Goal: Task Accomplishment & Management: Complete application form

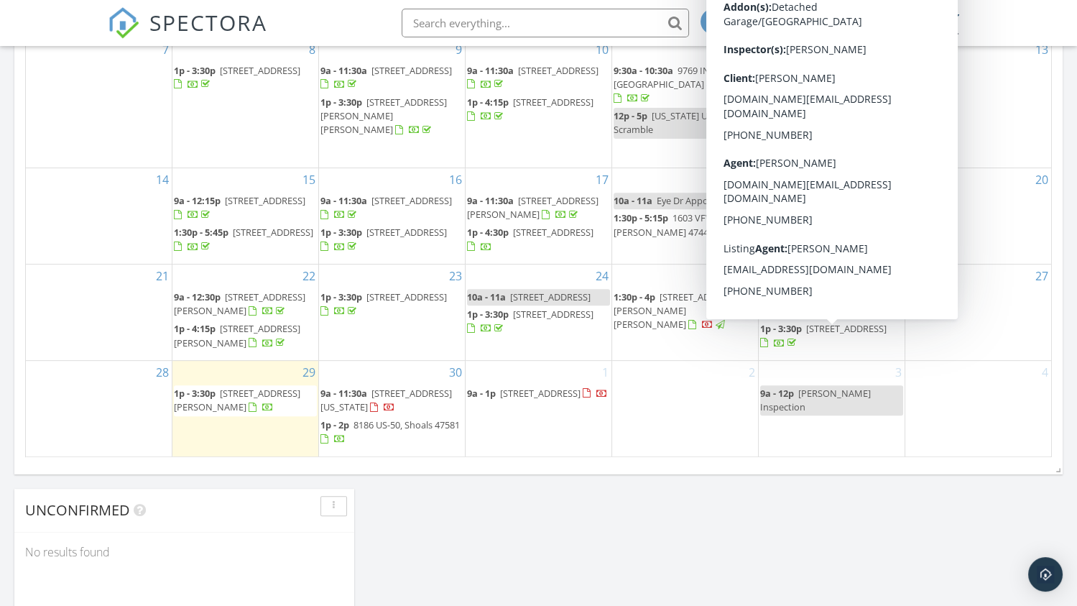
scroll to position [791, 0]
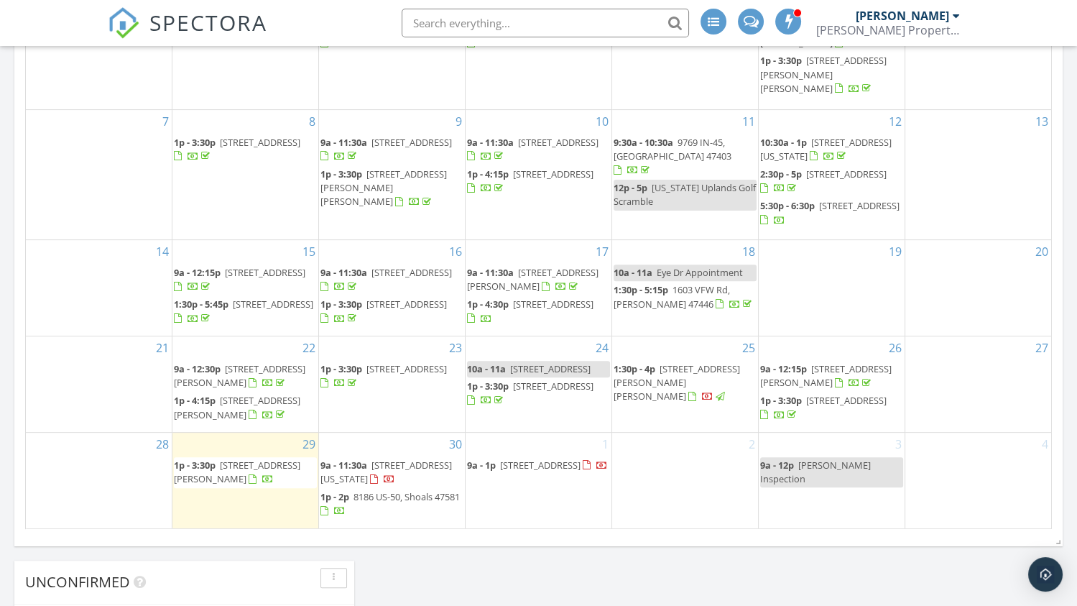
click at [663, 377] on span "[STREET_ADDRESS][PERSON_NAME][PERSON_NAME]" at bounding box center [677, 382] width 126 height 40
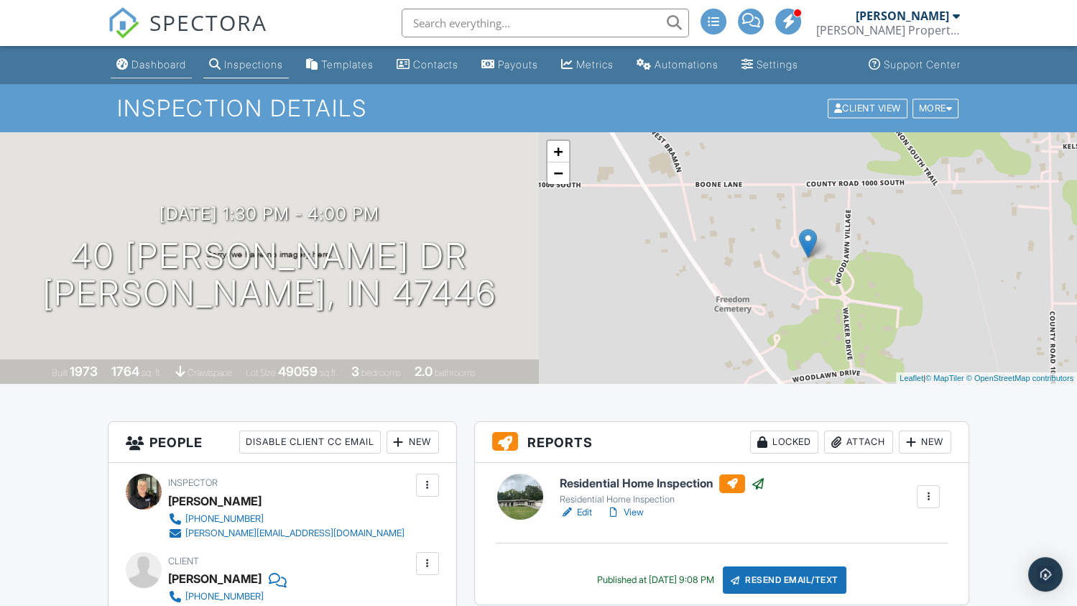
click at [163, 64] on div "Dashboard" at bounding box center [159, 64] width 55 height 12
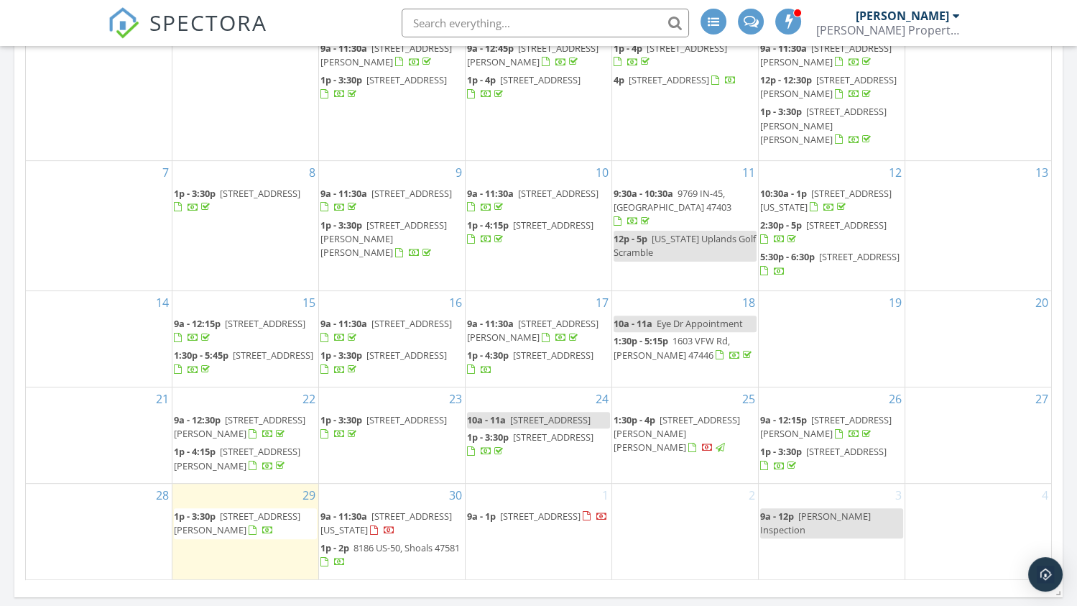
scroll to position [232, 0]
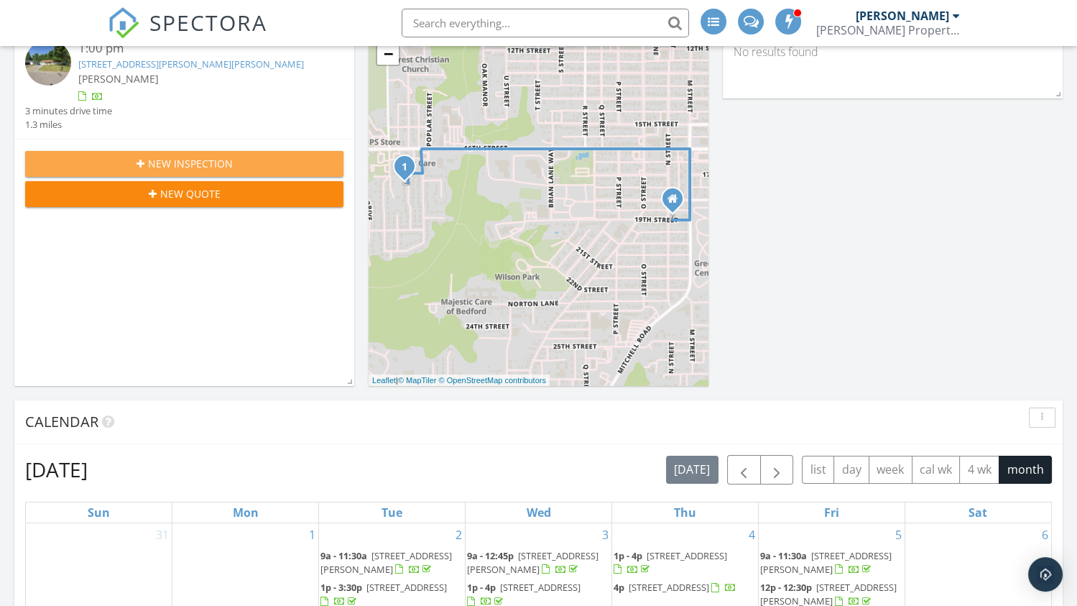
click at [162, 156] on span "New Inspection" at bounding box center [190, 163] width 85 height 15
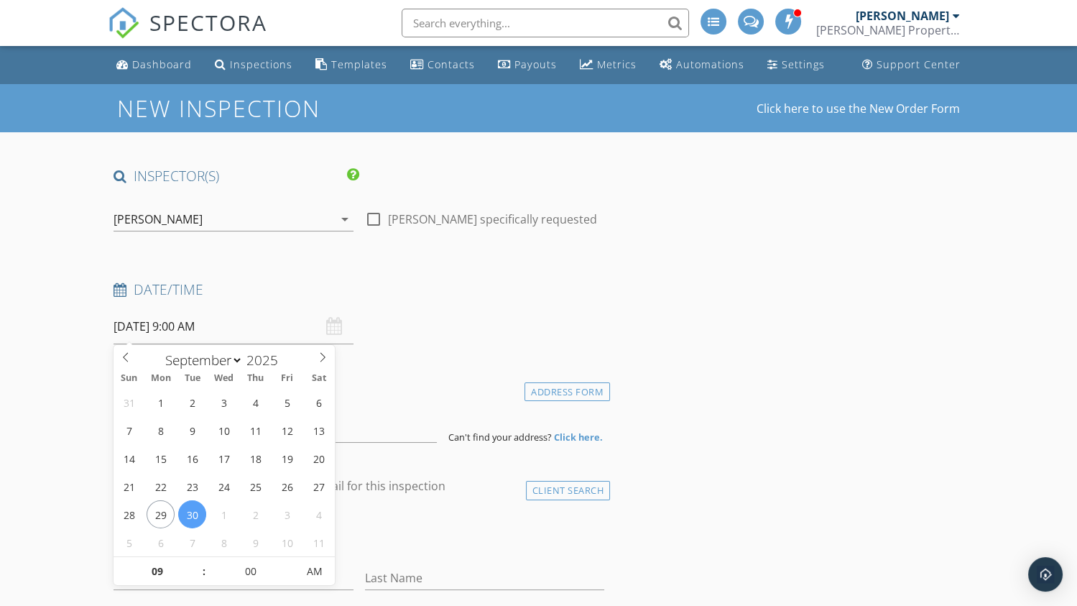
click at [190, 330] on input "[DATE] 9:00 AM" at bounding box center [234, 326] width 240 height 35
select select "9"
type input "[DATE] 9:00 AM"
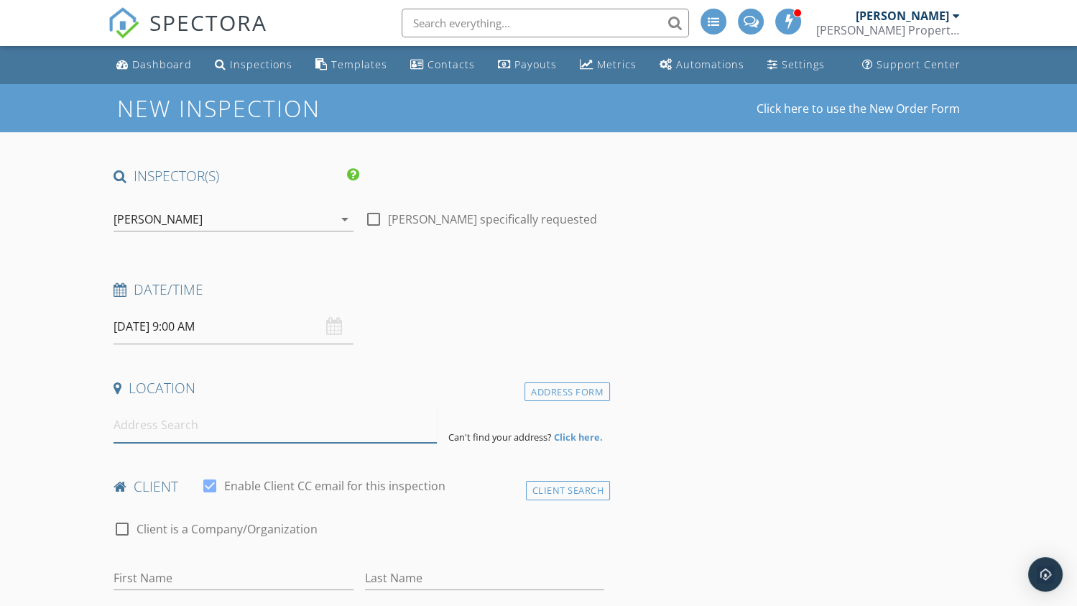
click at [178, 433] on input at bounding box center [275, 425] width 323 height 35
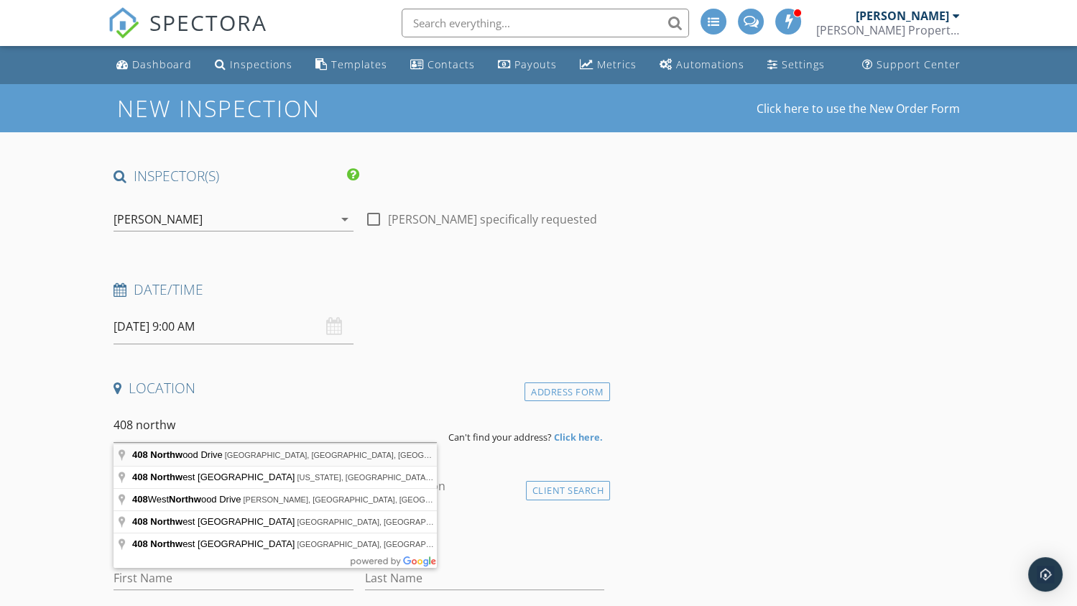
type input "[STREET_ADDRESS]"
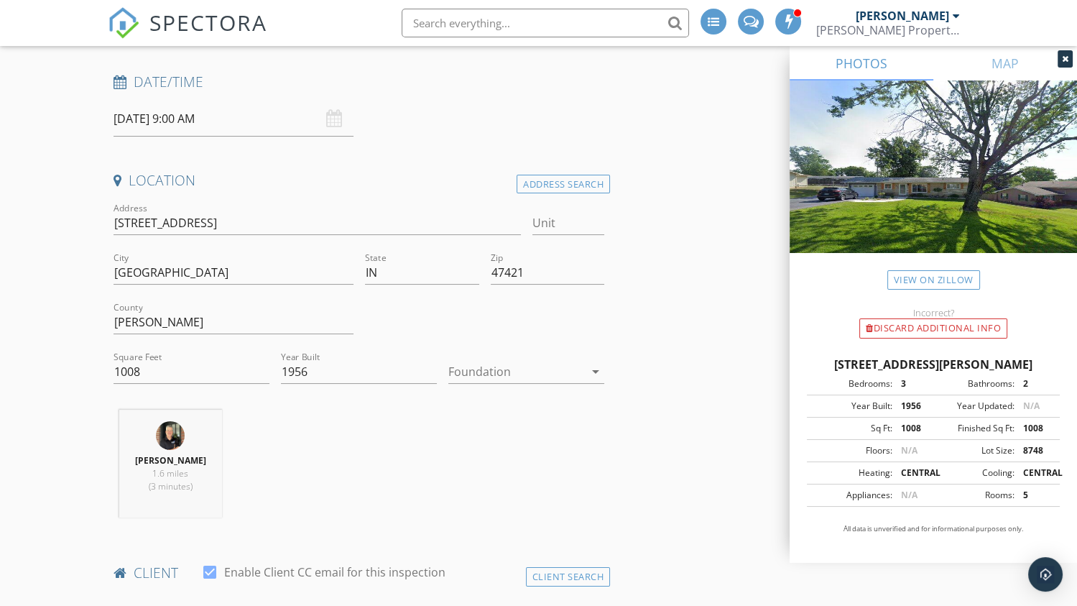
scroll to position [215, 0]
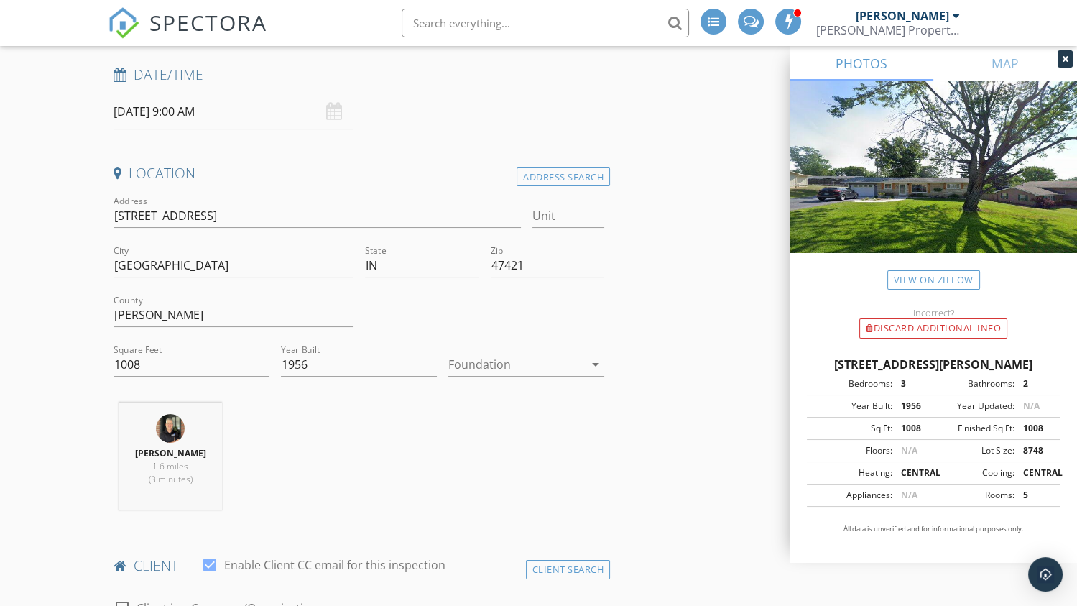
click at [484, 362] on div at bounding box center [516, 364] width 136 height 23
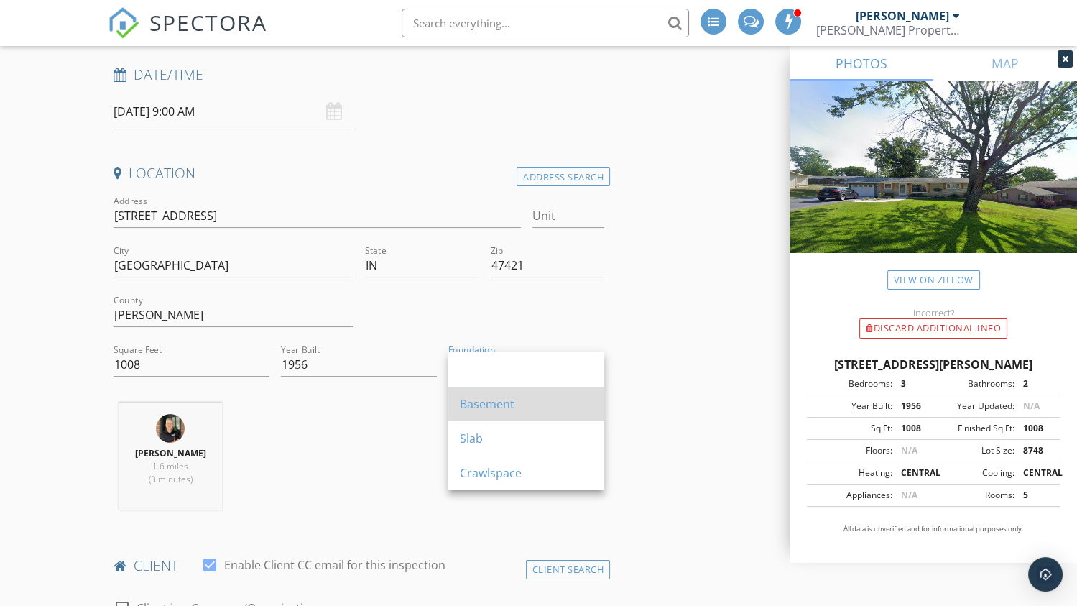
click at [494, 406] on div "Basement" at bounding box center [526, 403] width 133 height 17
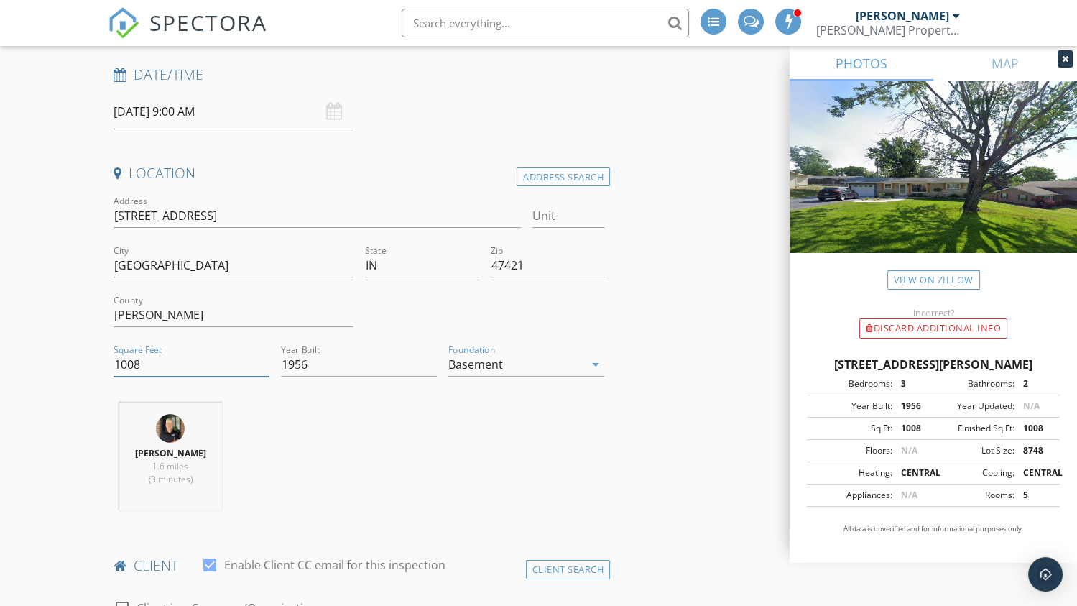
drag, startPoint x: 155, startPoint y: 361, endPoint x: 62, endPoint y: 360, distance: 93.4
type input "2196"
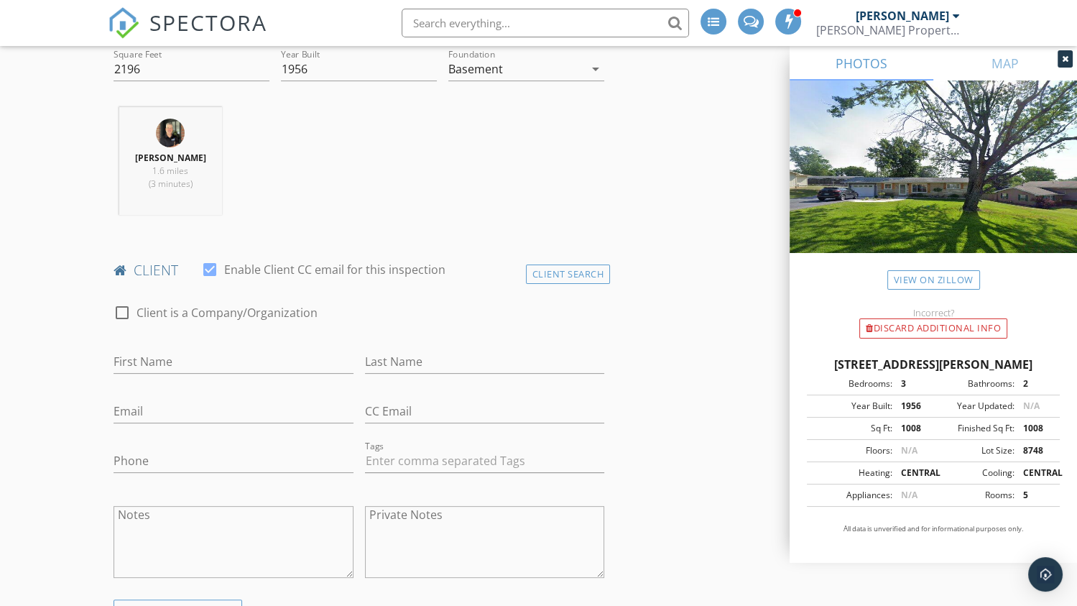
scroll to position [574, 0]
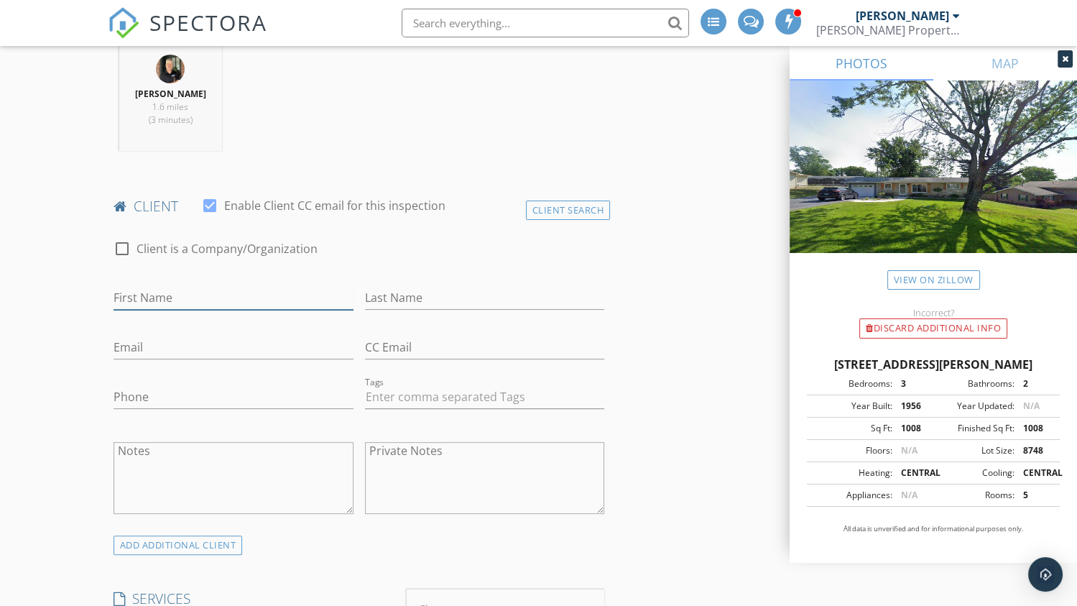
click at [139, 287] on input "First Name" at bounding box center [234, 298] width 240 height 24
type input "Amy"
type input "Wampler"
click at [147, 341] on input "Email" at bounding box center [234, 348] width 240 height 24
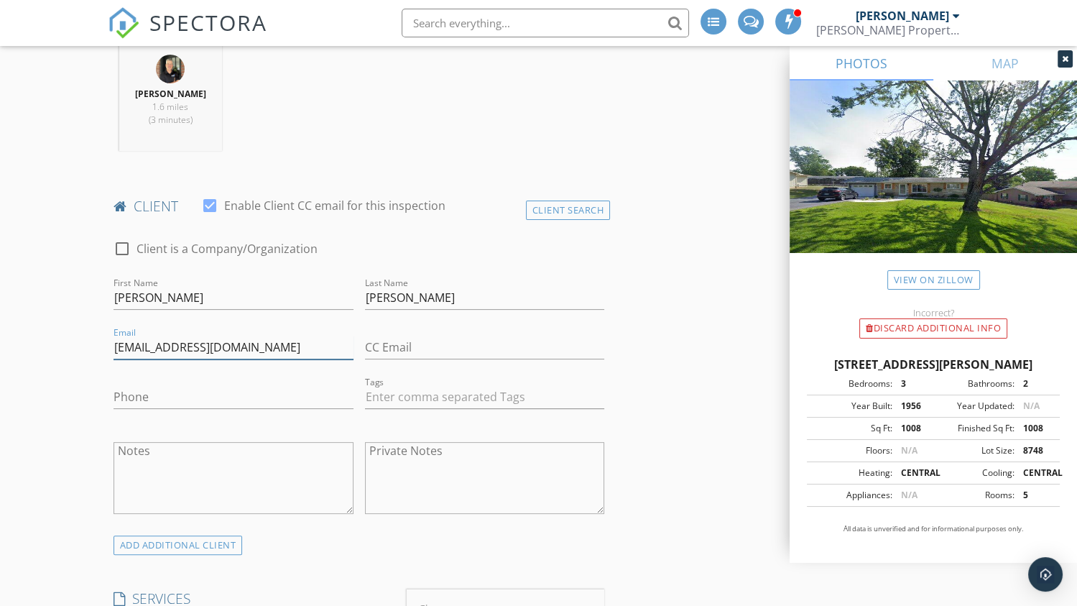
type input "amy445781@gmail.com"
type input "812-278-0134"
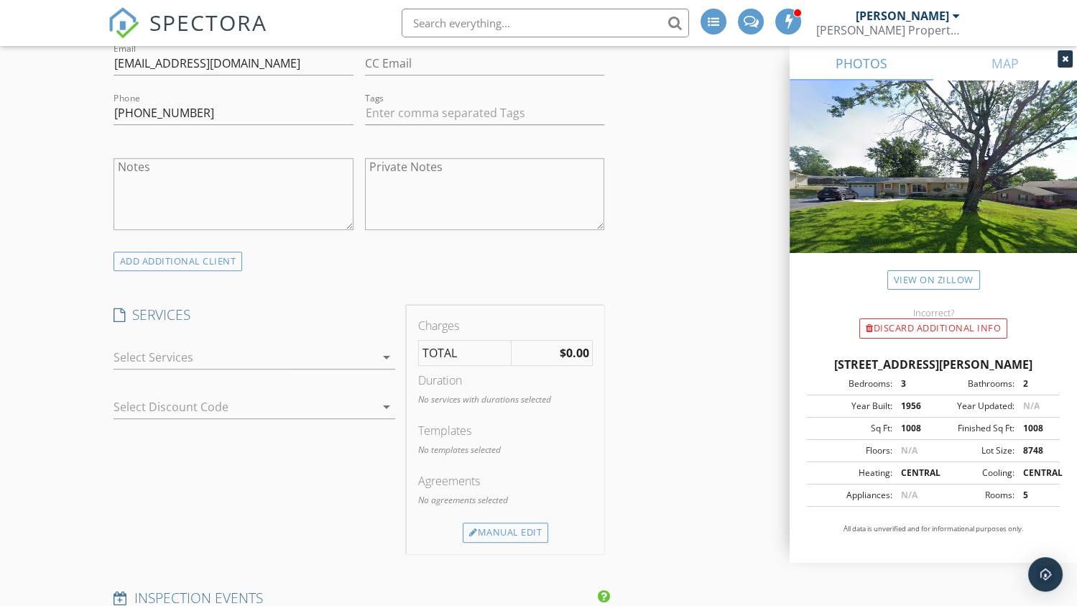
scroll to position [862, 0]
click at [384, 351] on icon "arrow_drop_down" at bounding box center [386, 352] width 17 height 17
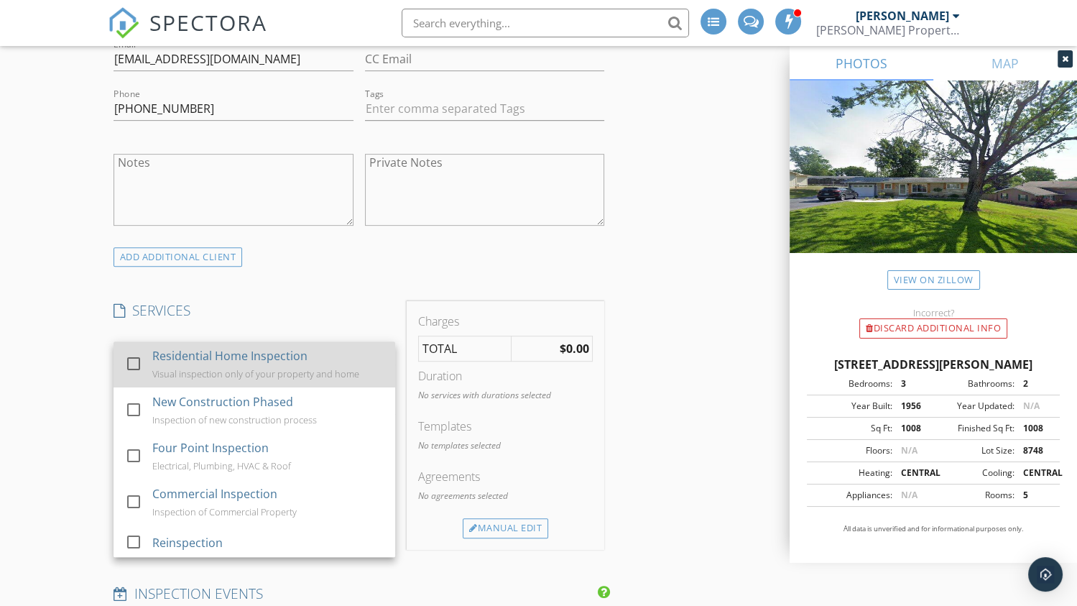
click at [129, 360] on div at bounding box center [133, 363] width 24 height 24
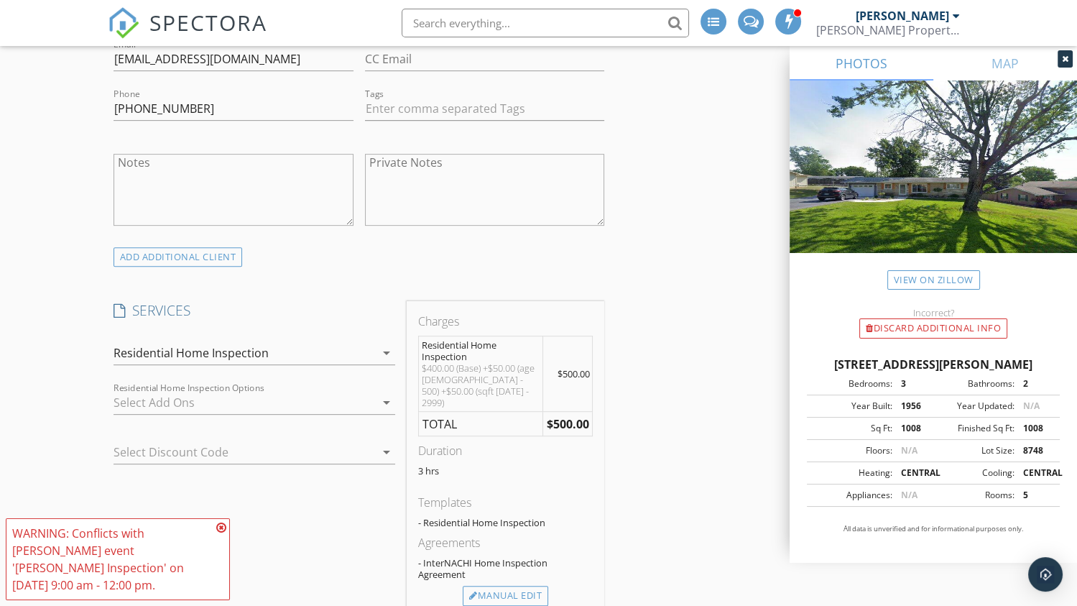
click at [179, 401] on div at bounding box center [245, 402] width 262 height 23
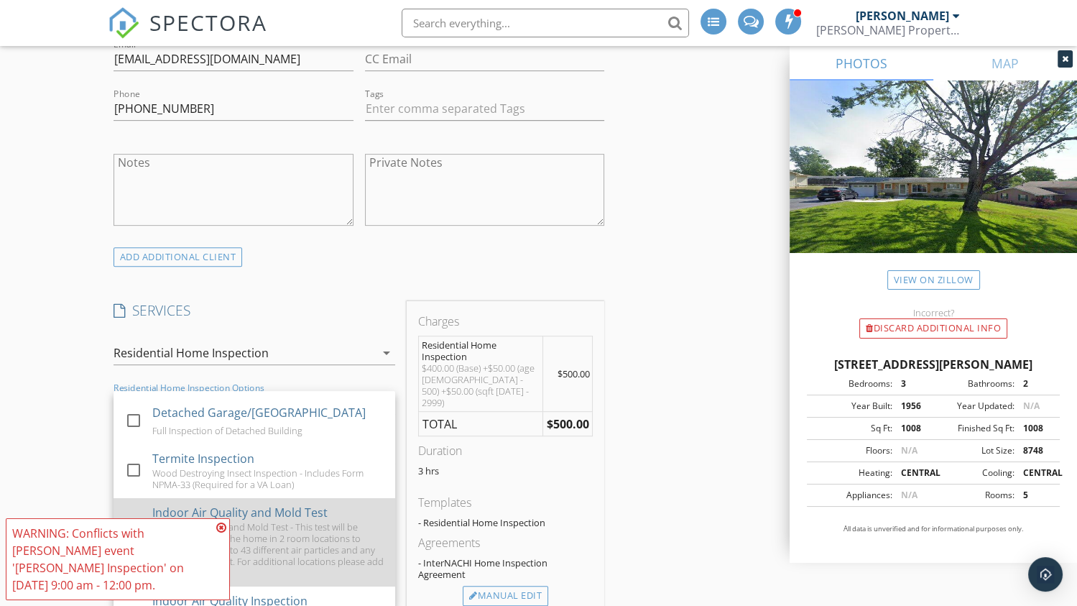
scroll to position [71, 0]
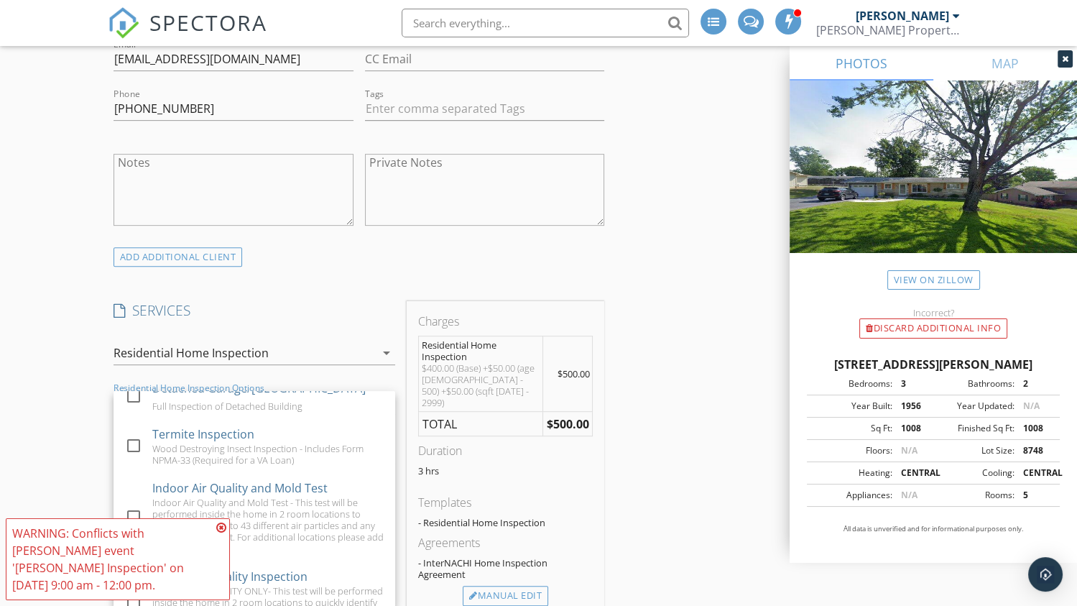
click at [220, 528] on icon at bounding box center [221, 527] width 10 height 11
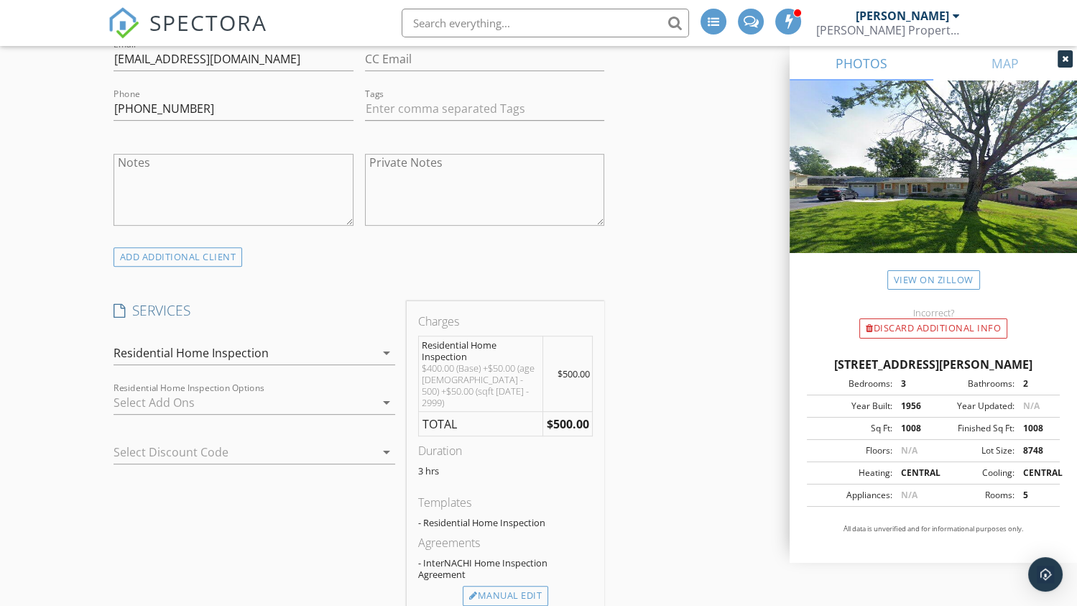
click at [181, 405] on div at bounding box center [245, 402] width 262 height 23
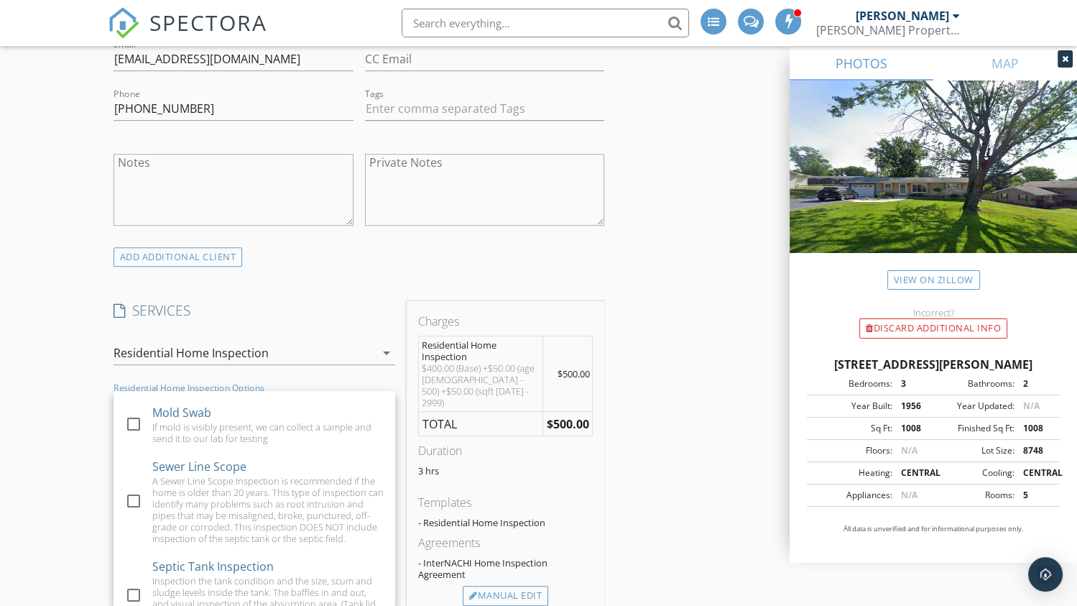
scroll to position [503, 0]
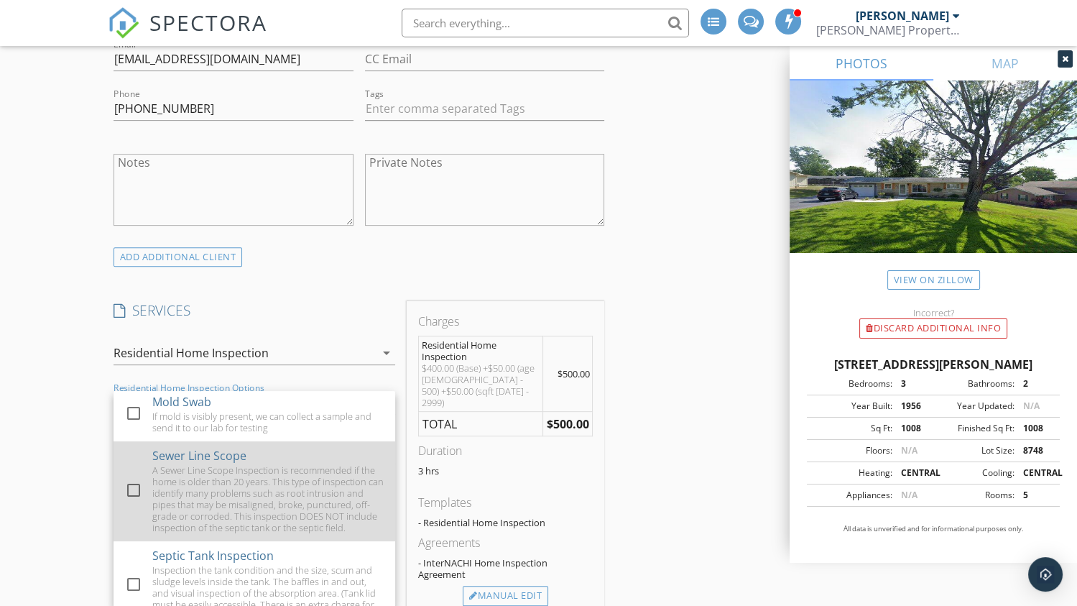
click at [135, 499] on div at bounding box center [133, 490] width 24 height 24
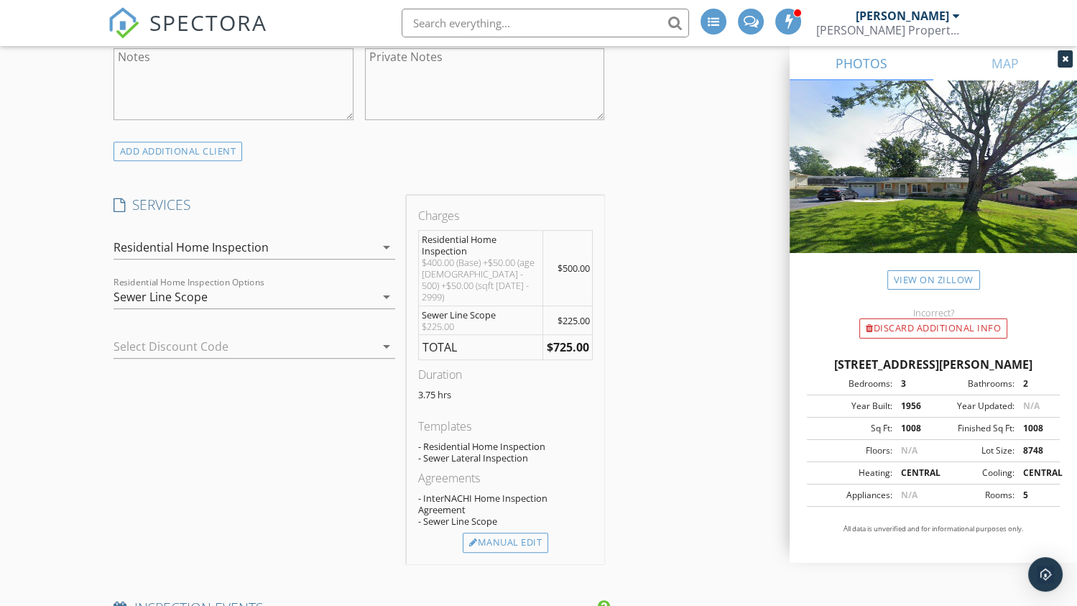
scroll to position [1077, 0]
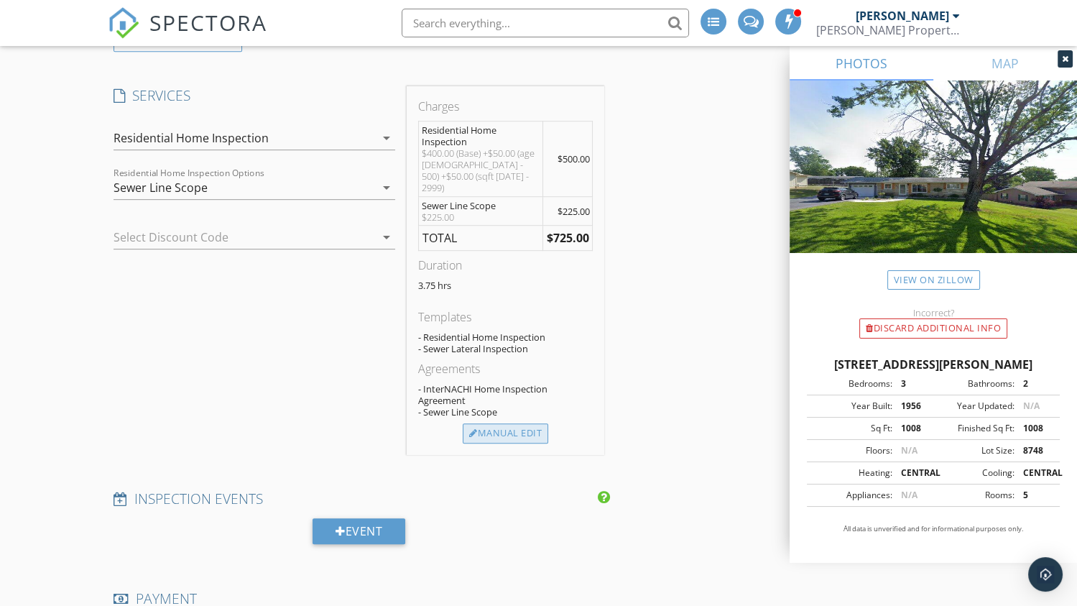
click at [517, 425] on div "Manual Edit" at bounding box center [506, 433] width 86 height 20
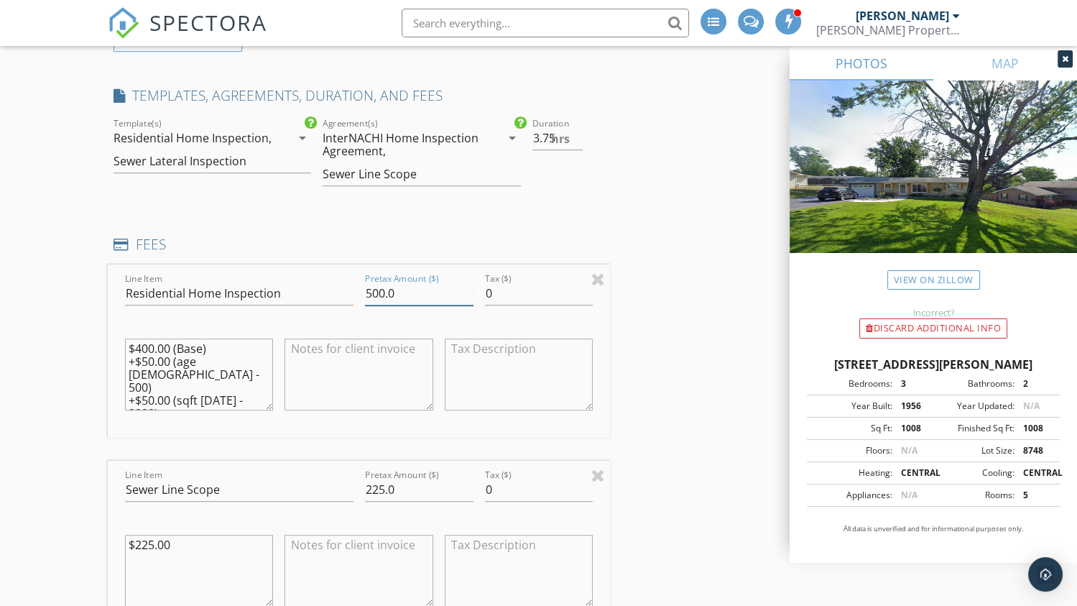
drag, startPoint x: 399, startPoint y: 290, endPoint x: 310, endPoint y: 288, distance: 89.1
click at [310, 288] on div "Line Item Residential Home Inspection Pretax Amount ($) 500.0 Tax ($) 0 $400.00…" at bounding box center [359, 350] width 503 height 173
type input "450.00"
click at [668, 295] on div "INSPECTOR(S) check_box Tracy Bailey PRIMARY Tracy Bailey arrow_drop_down check_…" at bounding box center [539, 592] width 862 height 3006
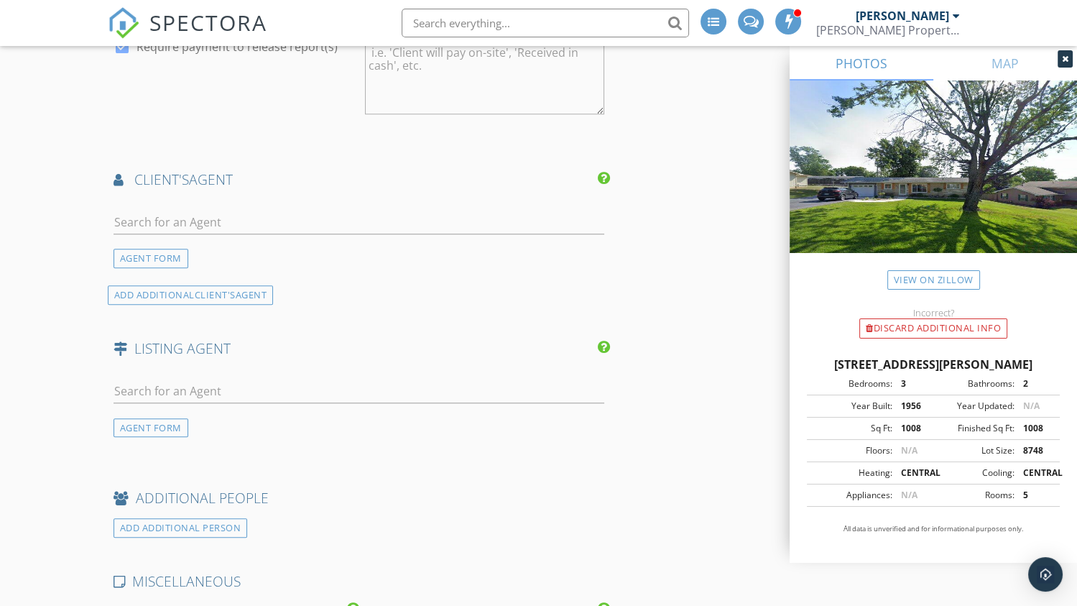
scroll to position [1940, 0]
click at [152, 223] on input "text" at bounding box center [360, 224] width 492 height 24
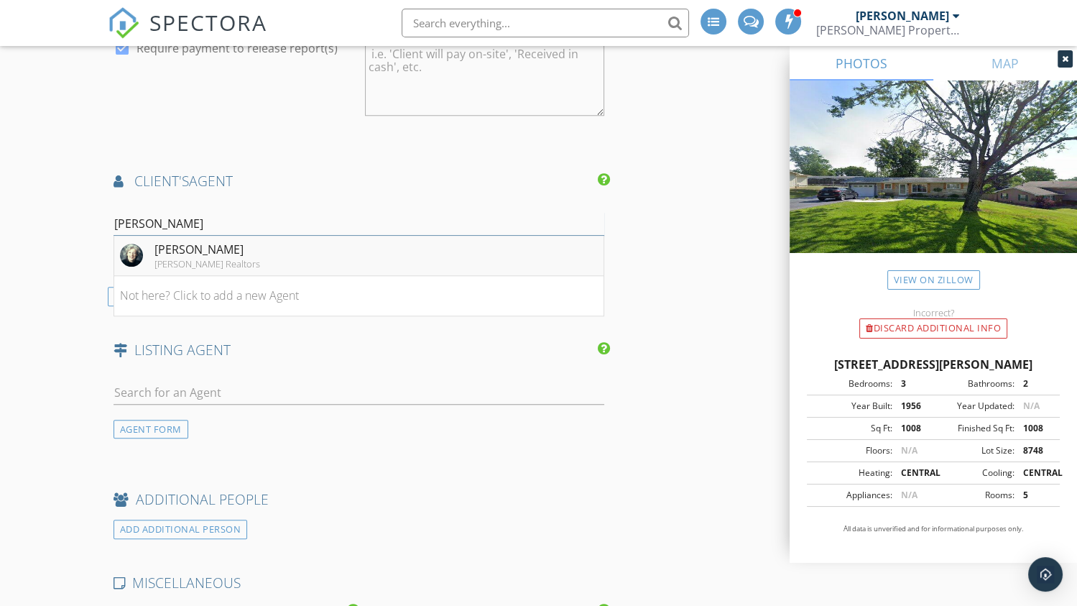
type input "karen"
click at [169, 247] on div "Karen Goodwine" at bounding box center [208, 249] width 106 height 17
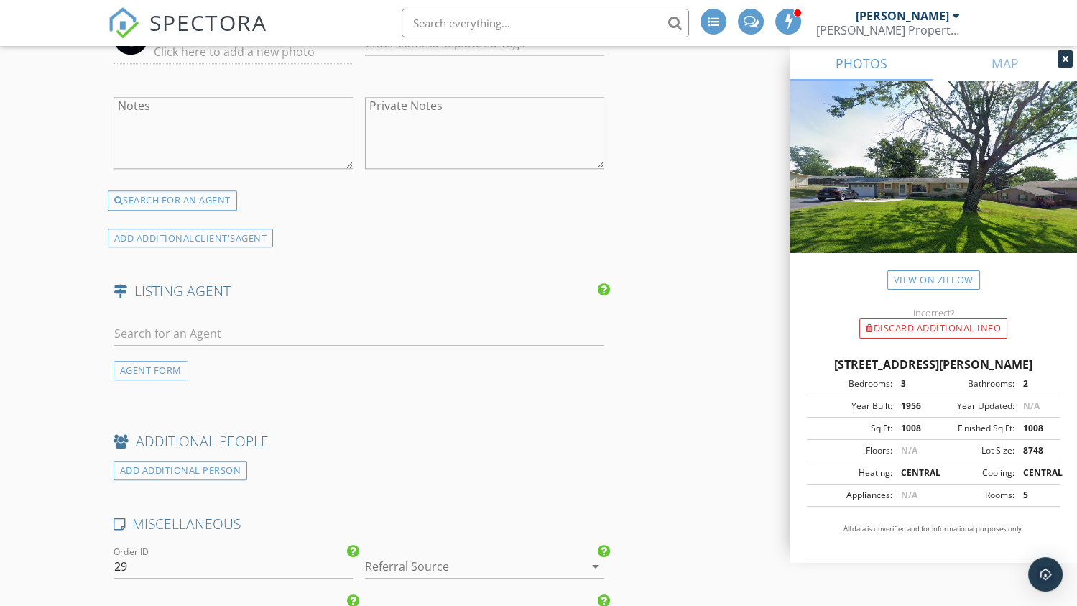
scroll to position [2372, 0]
click at [257, 333] on input "text" at bounding box center [360, 333] width 492 height 24
type input "karen"
click at [218, 368] on div "Carpenter Realtors" at bounding box center [208, 373] width 106 height 11
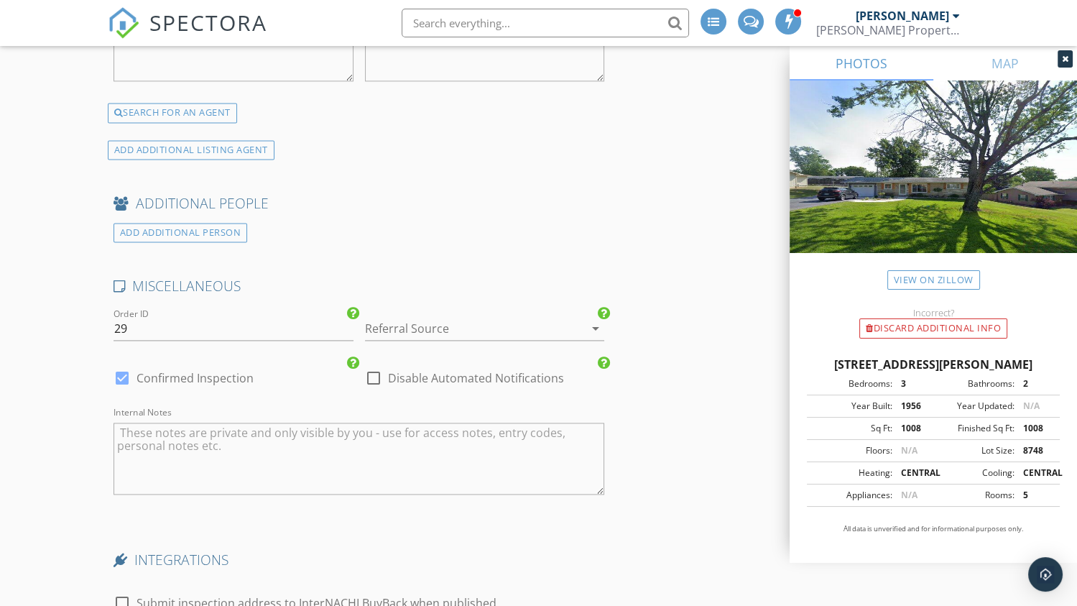
scroll to position [3090, 0]
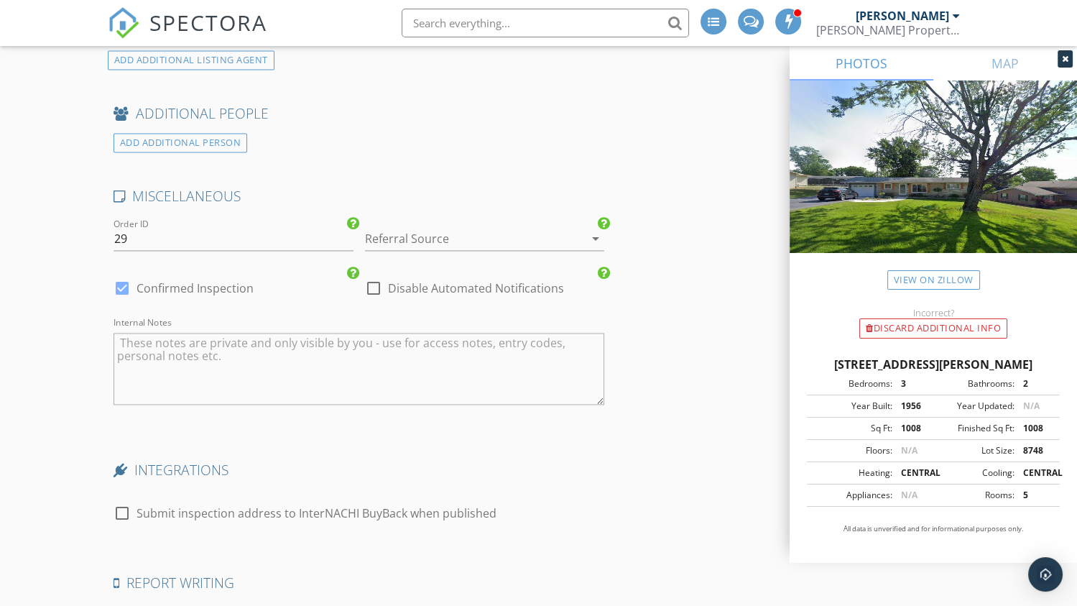
click at [377, 235] on div at bounding box center [465, 238] width 200 height 23
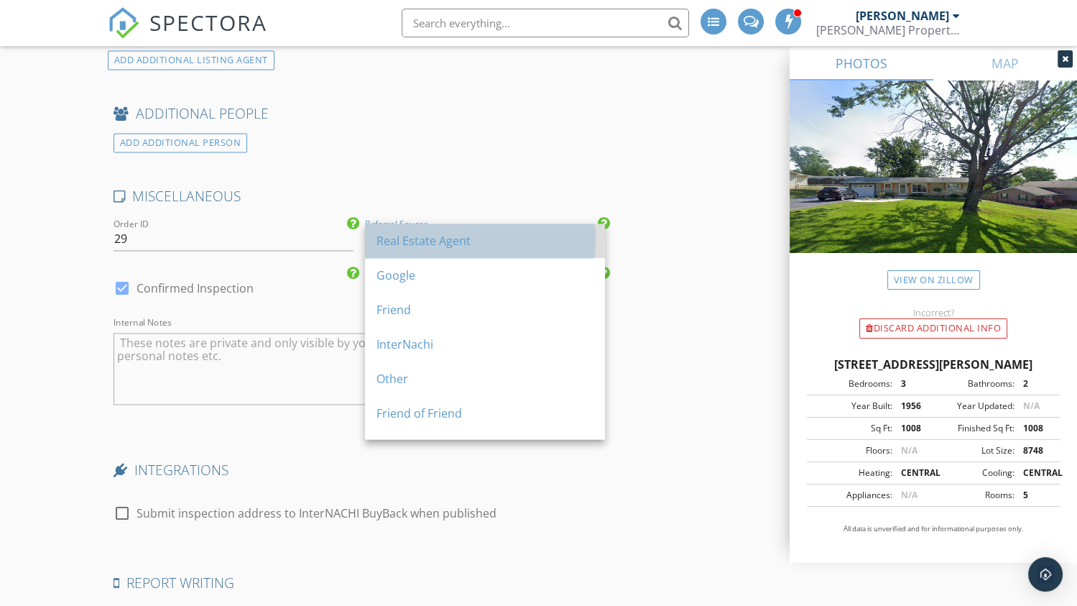
click at [390, 243] on div "Real Estate Agent" at bounding box center [485, 240] width 217 height 17
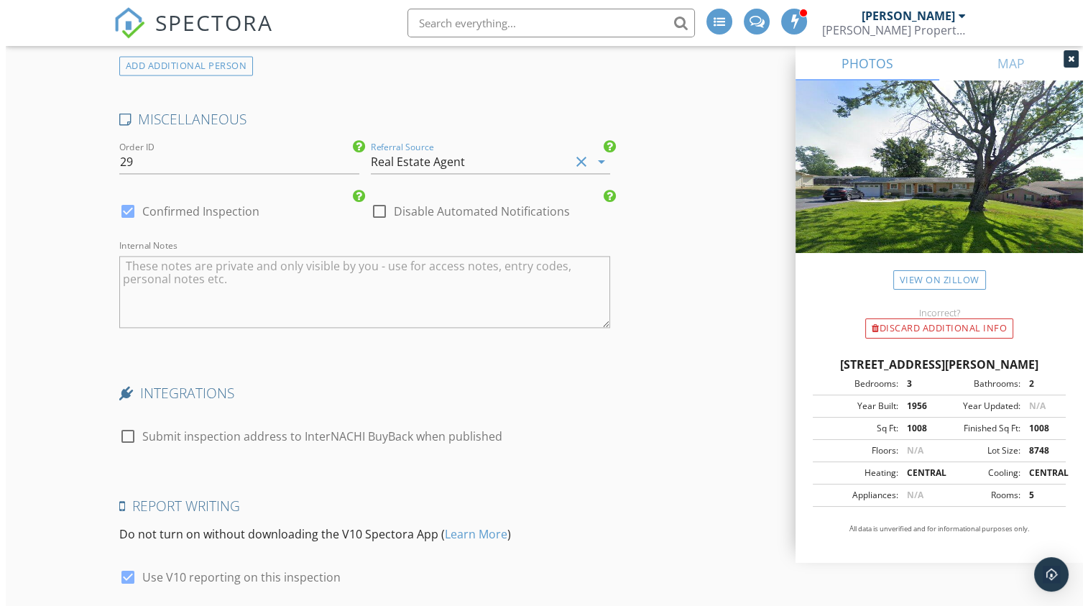
scroll to position [3361, 0]
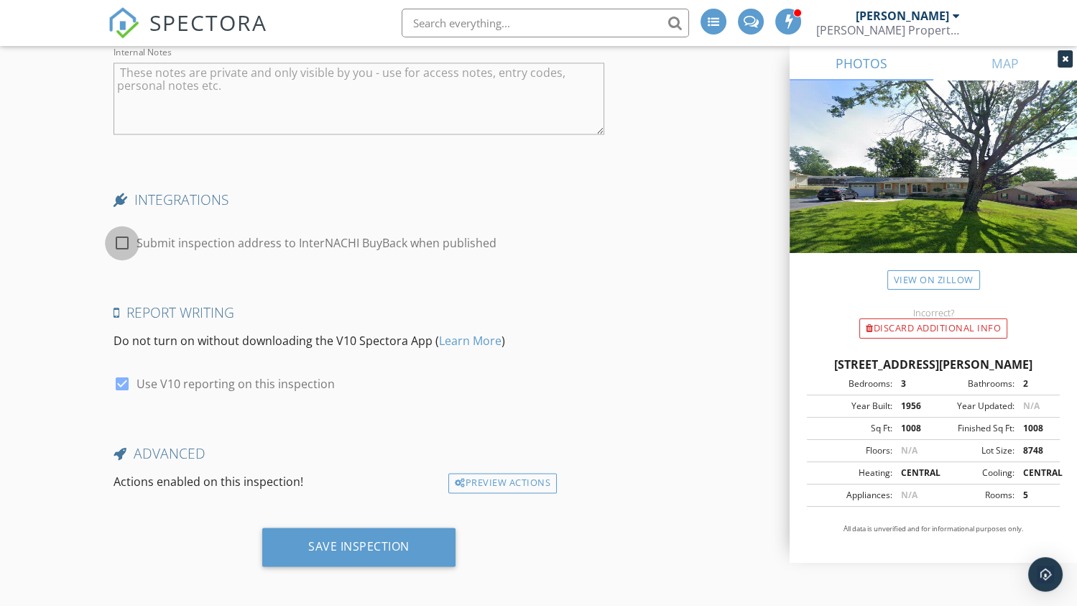
click at [122, 239] on div at bounding box center [122, 243] width 24 height 24
checkbox input "true"
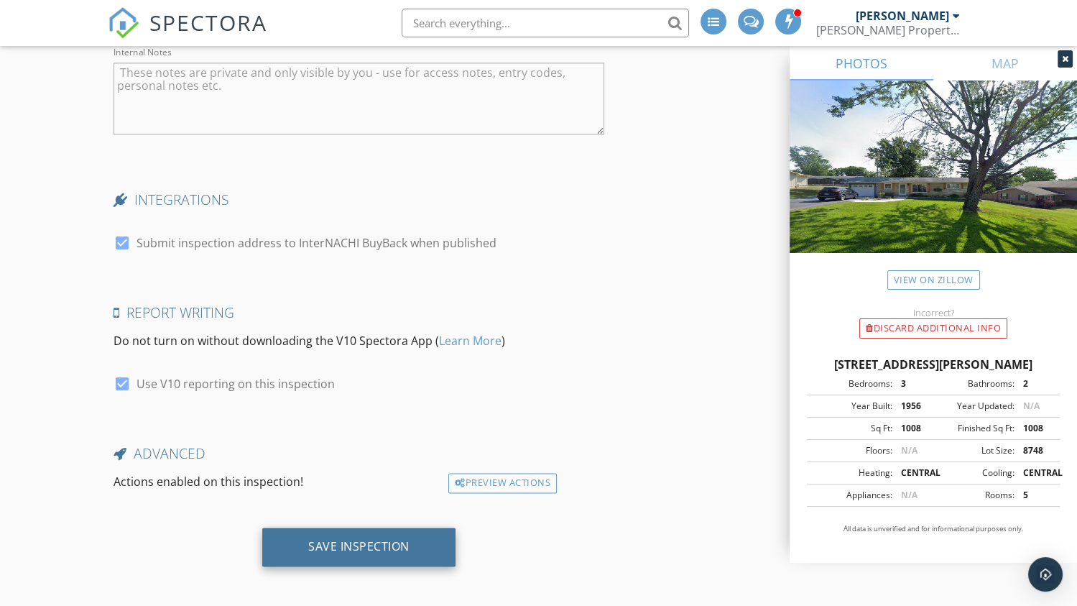
click at [342, 539] on div "Save Inspection" at bounding box center [358, 546] width 101 height 14
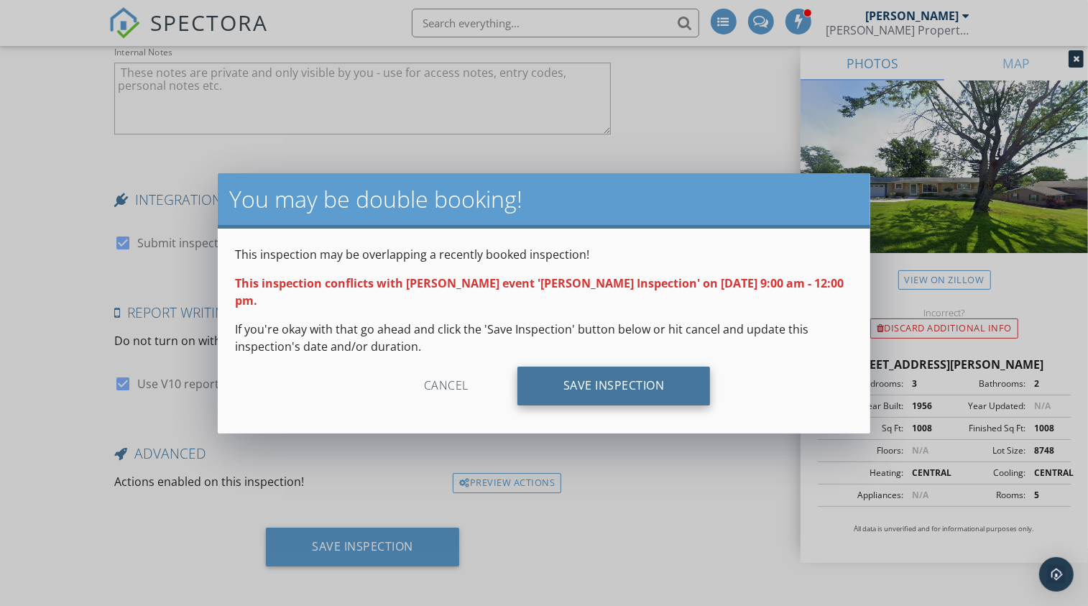
click at [599, 388] on div "Save Inspection" at bounding box center [613, 386] width 193 height 39
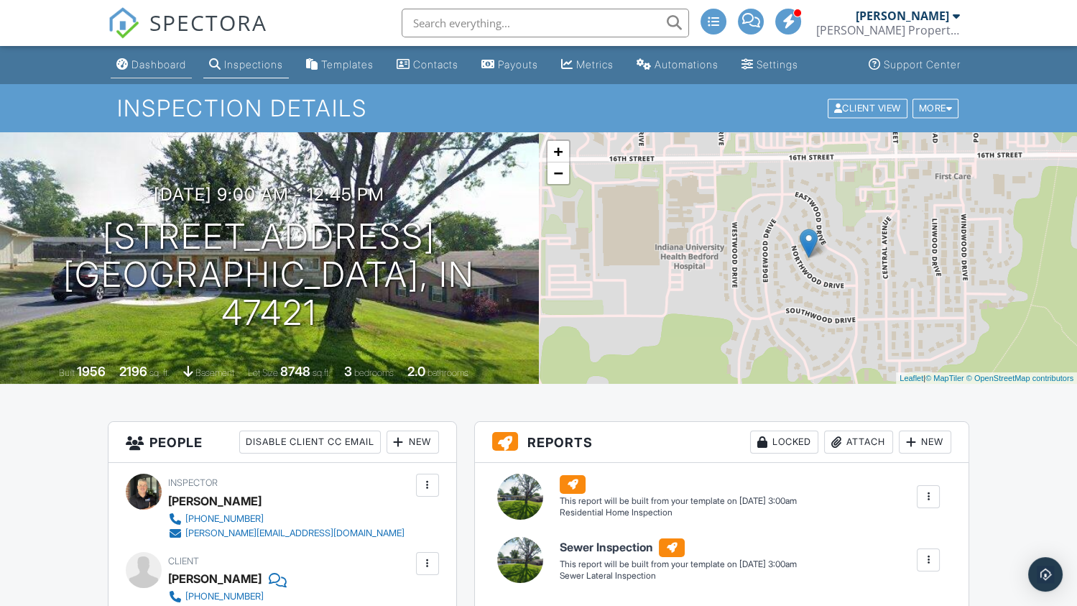
click at [142, 68] on div "Dashboard" at bounding box center [159, 64] width 55 height 12
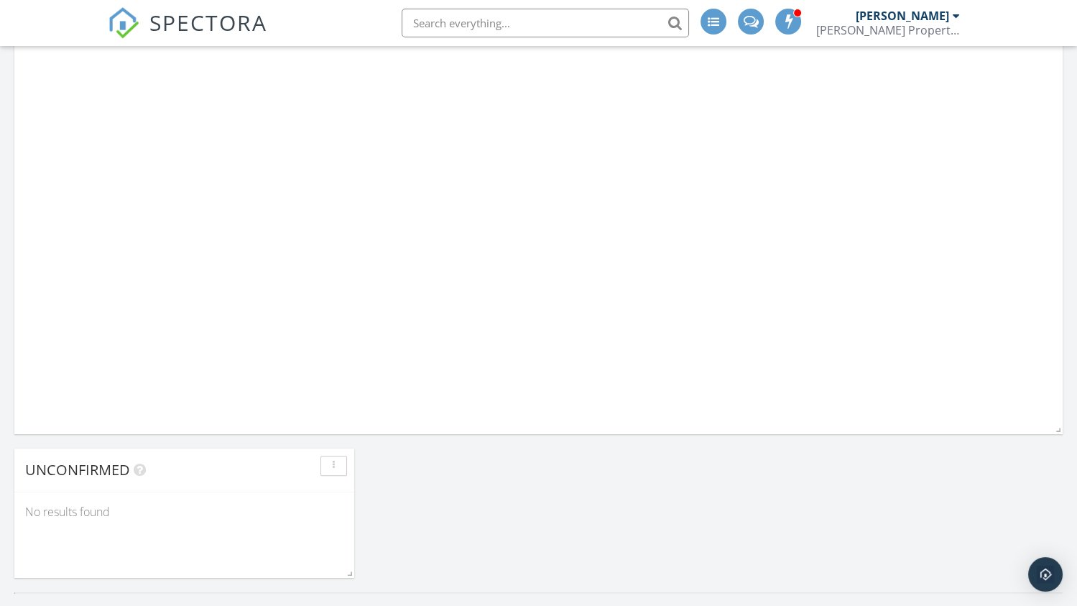
scroll to position [934, 0]
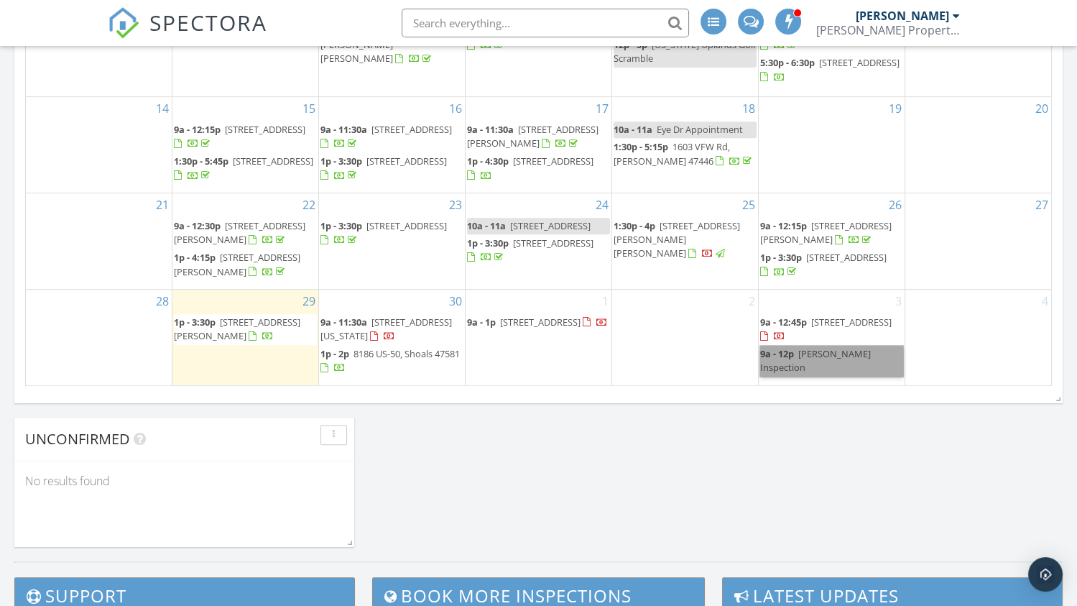
drag, startPoint x: 805, startPoint y: 377, endPoint x: 796, endPoint y: 360, distance: 18.6
click at [796, 360] on link "9a - 12p [PERSON_NAME] Inspection" at bounding box center [831, 361] width 143 height 30
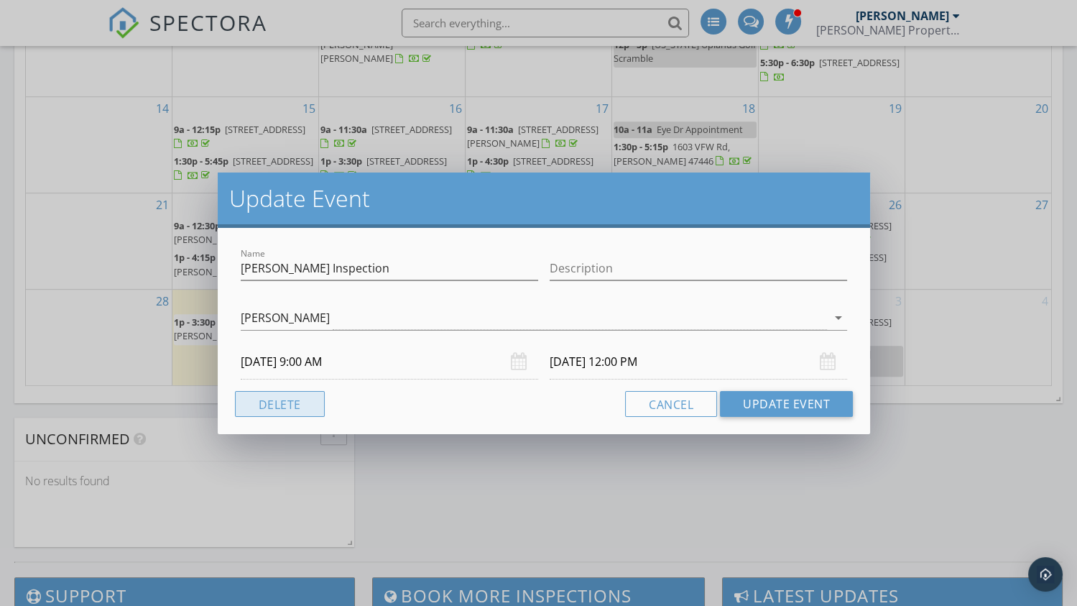
click at [280, 403] on button "Delete" at bounding box center [280, 404] width 90 height 26
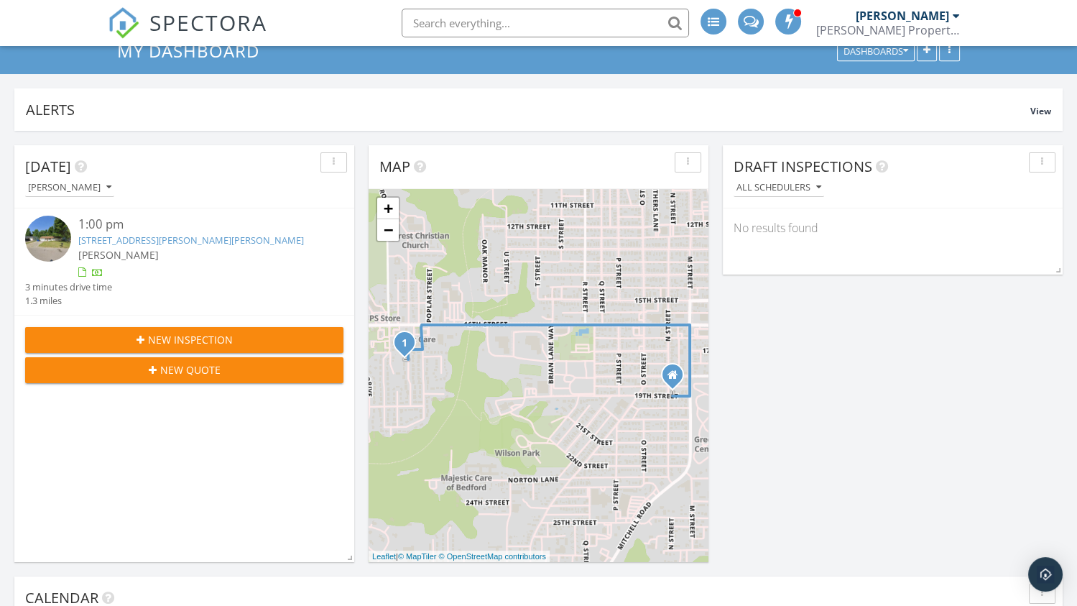
scroll to position [0, 0]
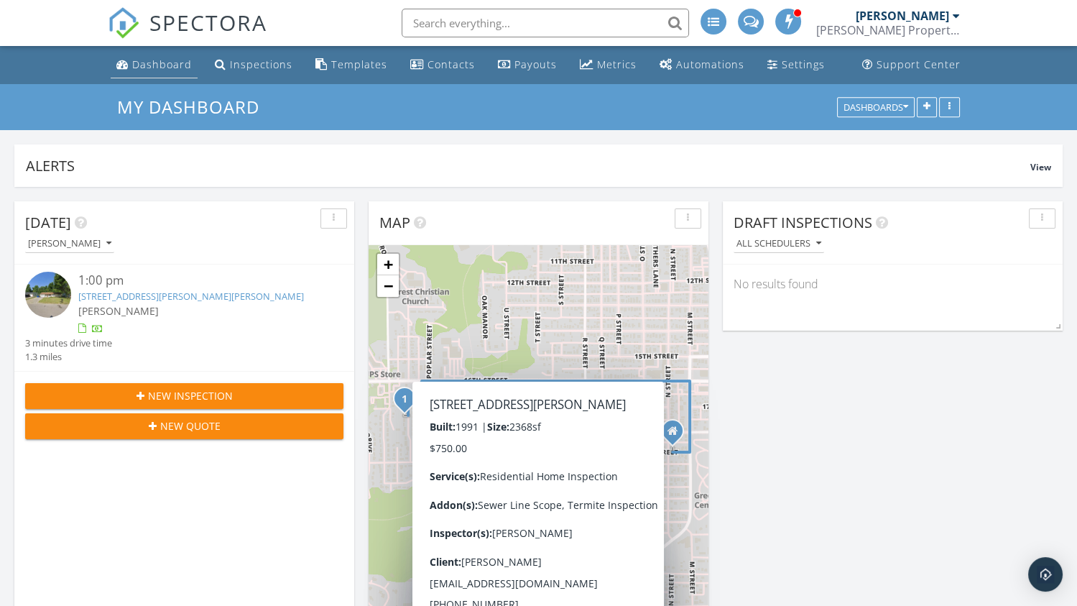
click at [164, 65] on div "Dashboard" at bounding box center [162, 64] width 60 height 14
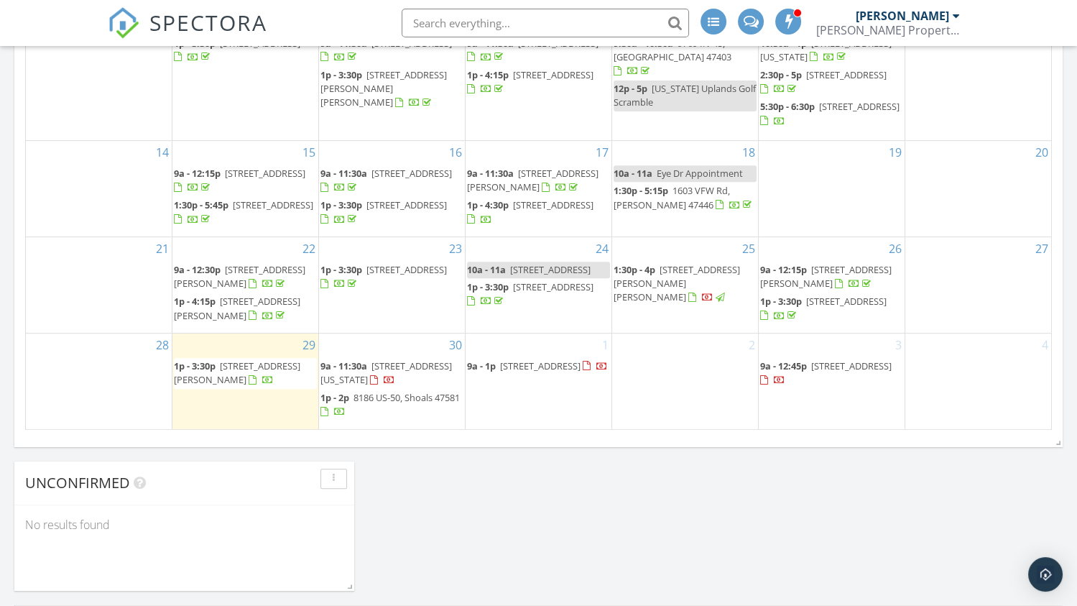
scroll to position [890, 0]
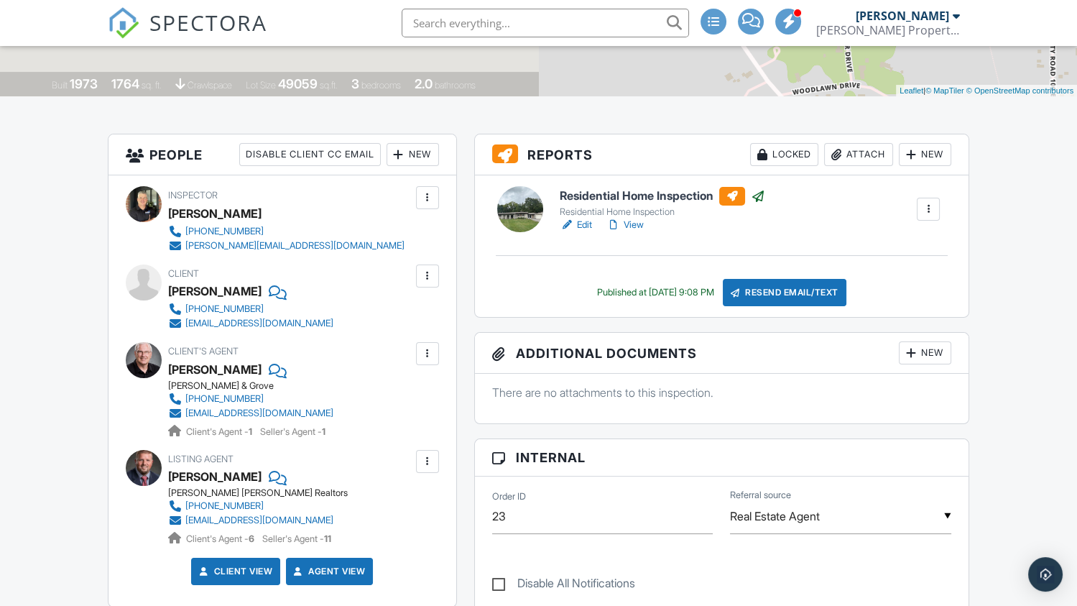
click at [630, 225] on link "View" at bounding box center [625, 225] width 37 height 14
